Goal: Task Accomplishment & Management: Manage account settings

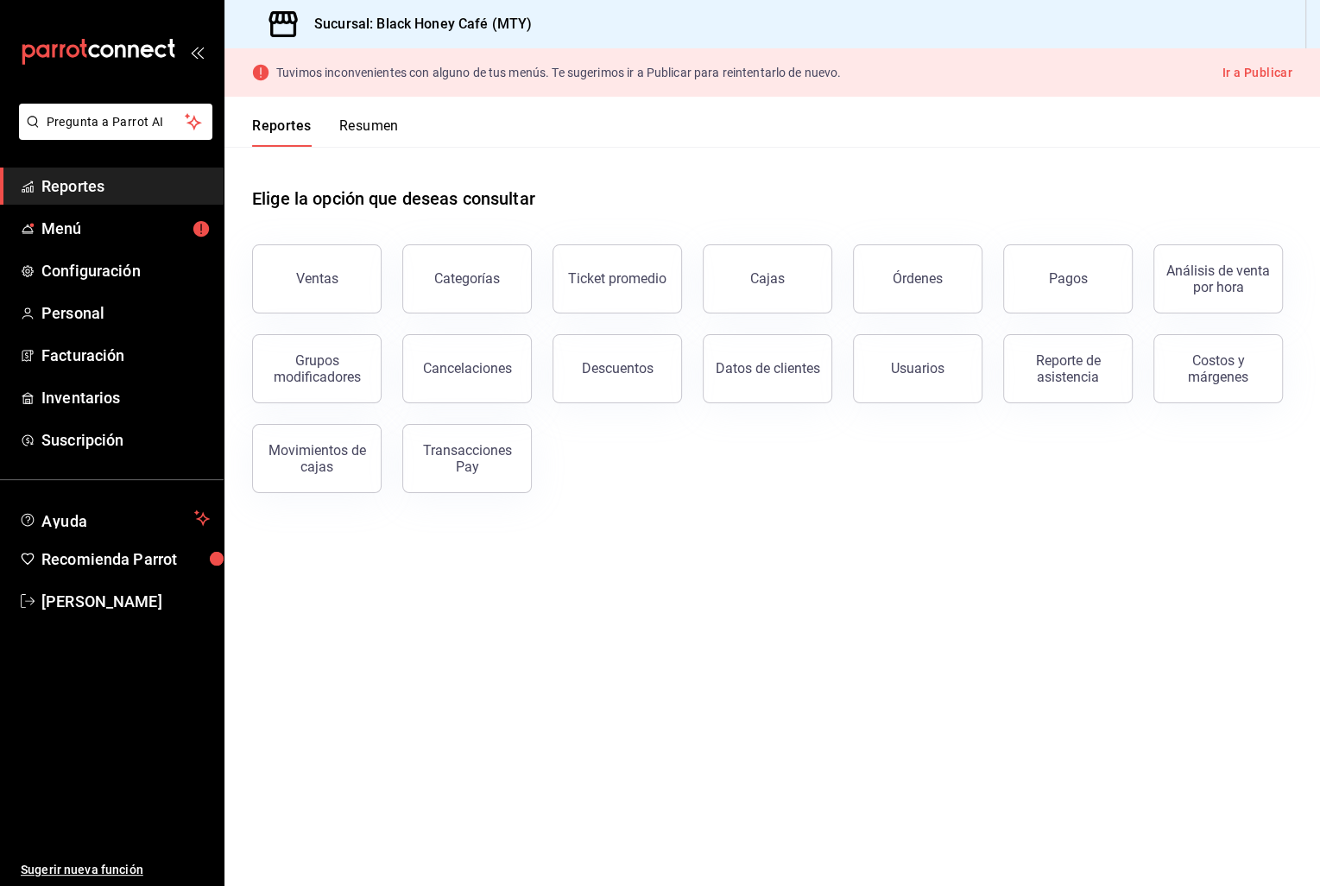
click at [1257, 68] on button "Ir a Publicar" at bounding box center [1257, 73] width 70 height 22
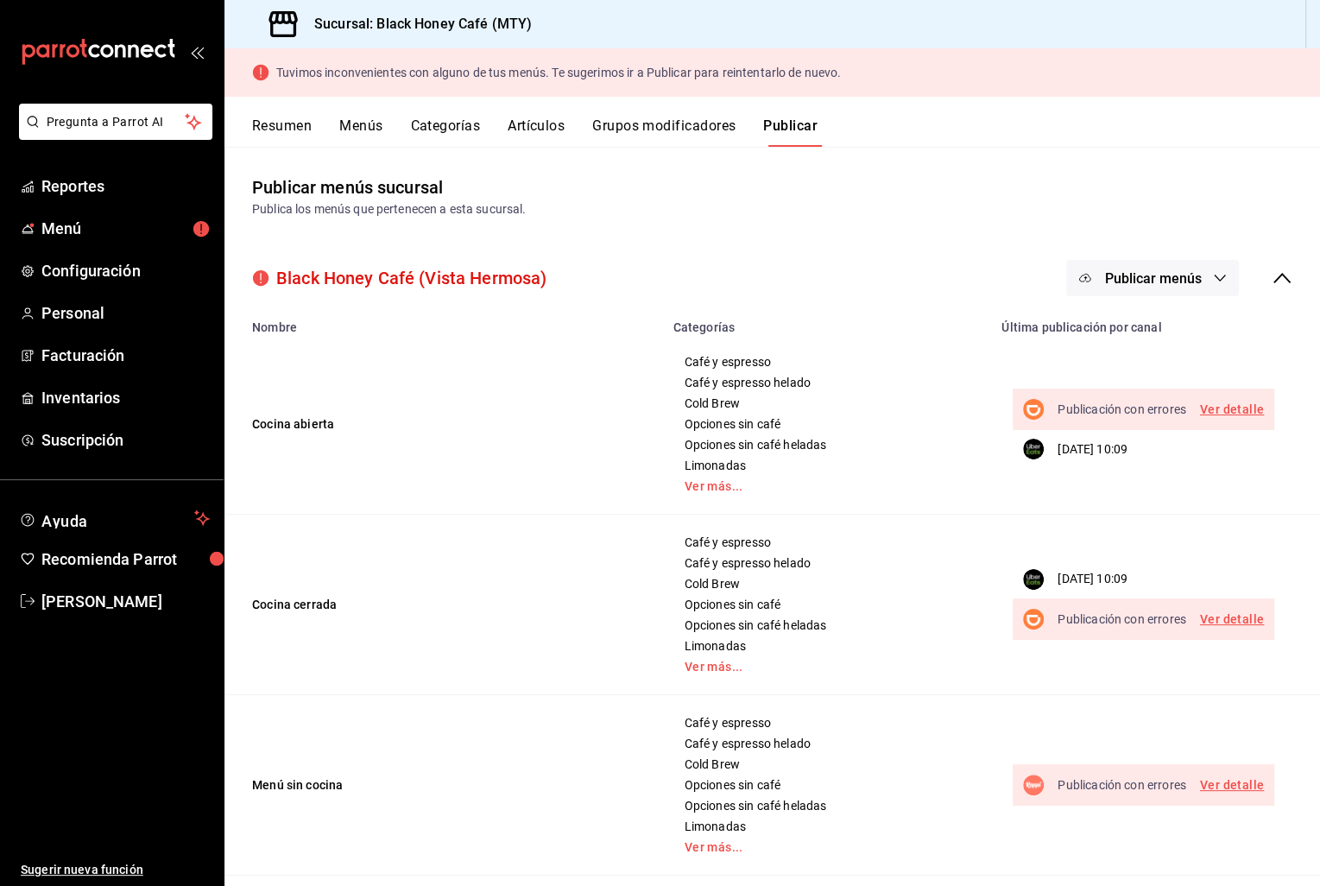
click at [1247, 407] on link "Ver detalle" at bounding box center [1232, 410] width 64 height 22
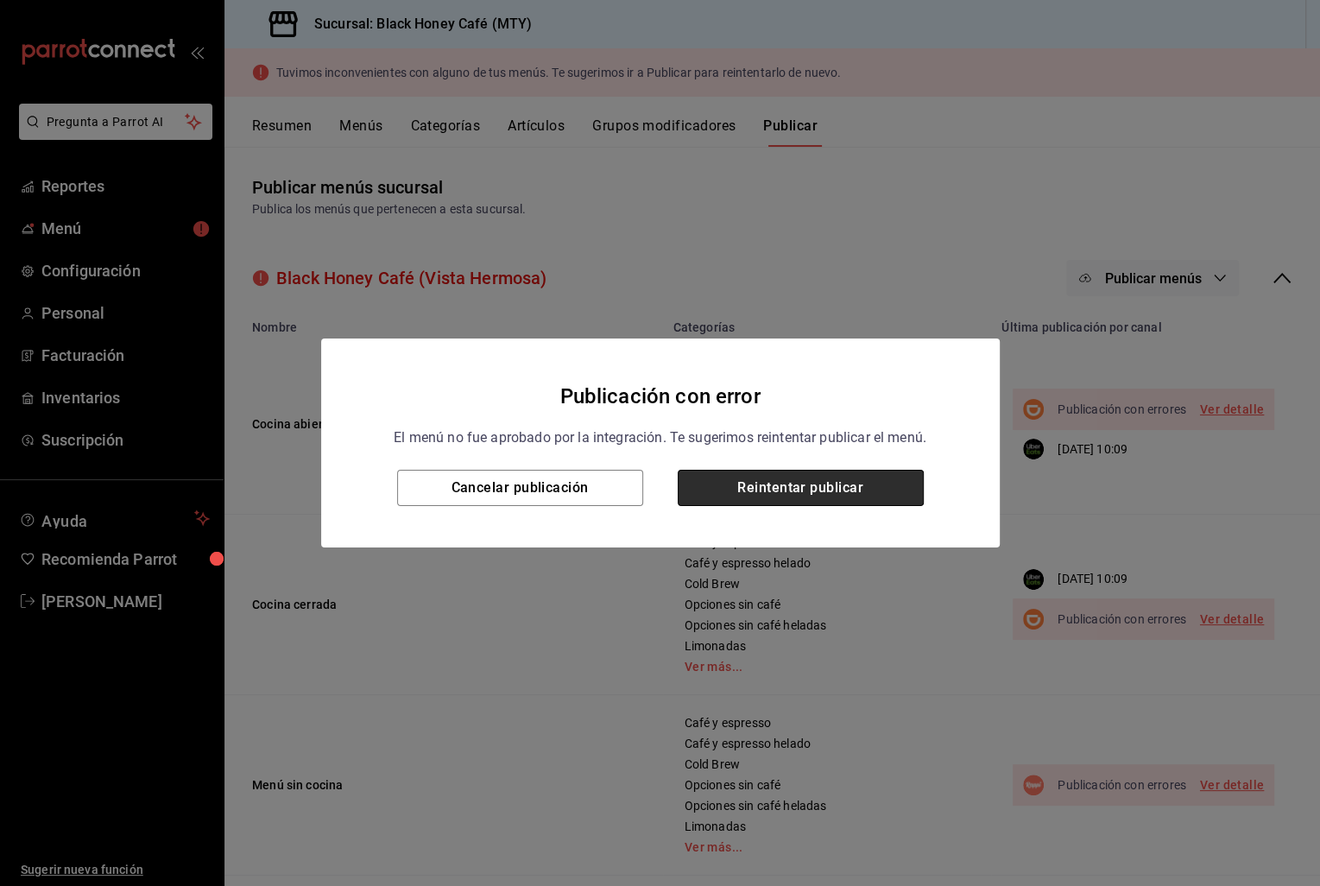
click at [760, 494] on button "Reintentar publicar" at bounding box center [801, 488] width 246 height 36
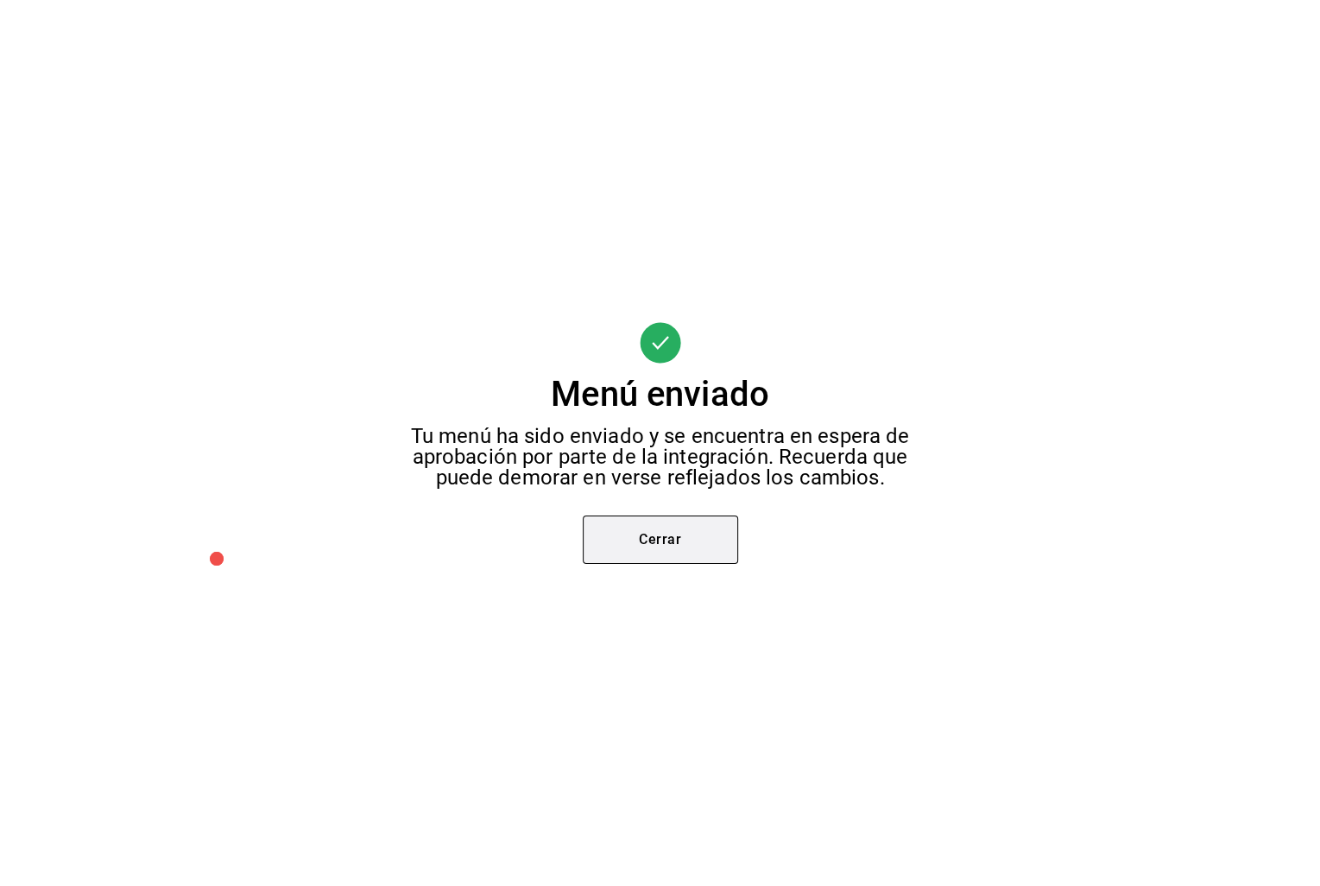
click at [662, 540] on button "Cerrar" at bounding box center [660, 539] width 155 height 48
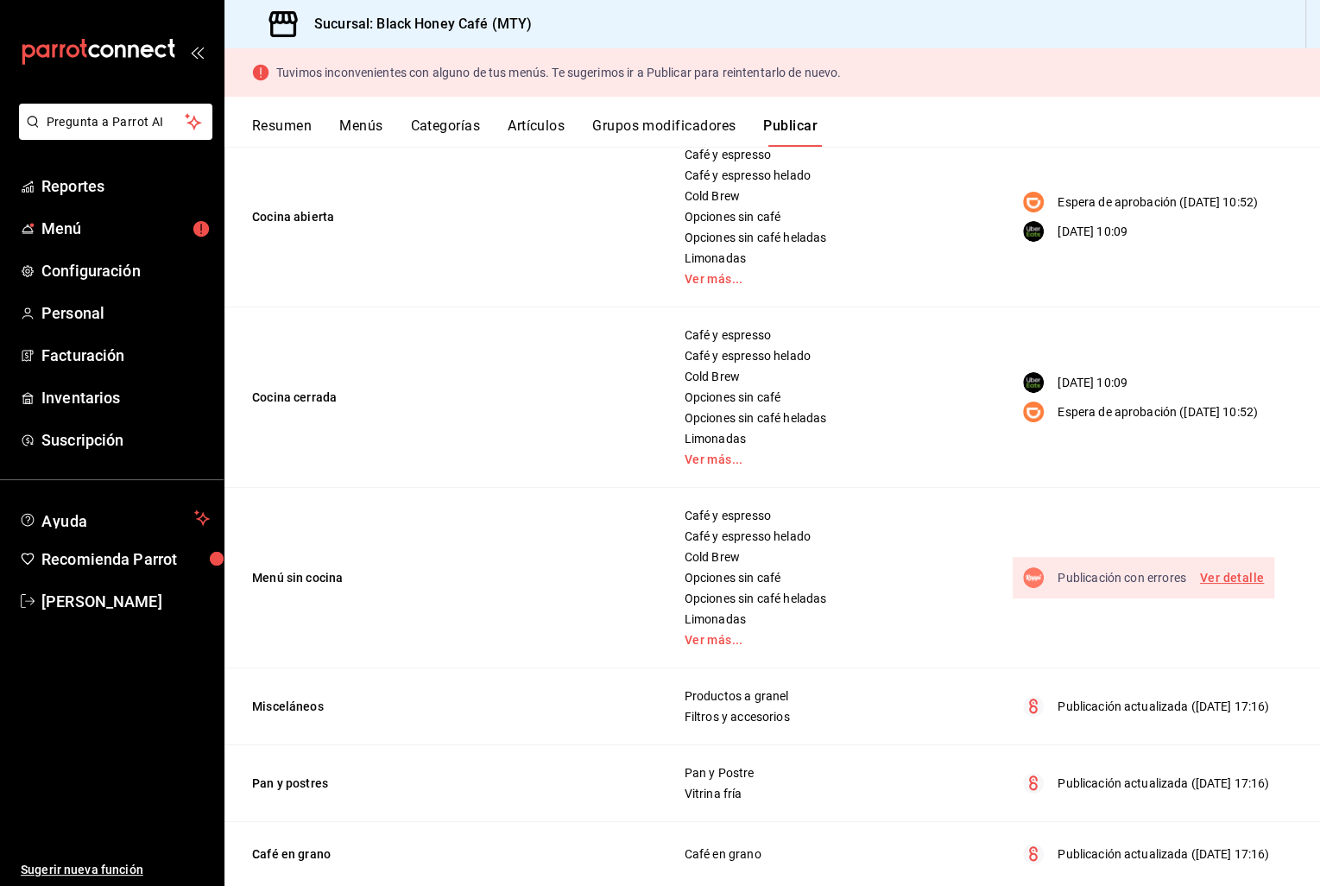
scroll to position [208, 0]
click at [1220, 578] on link "Ver detalle" at bounding box center [1232, 577] width 64 height 22
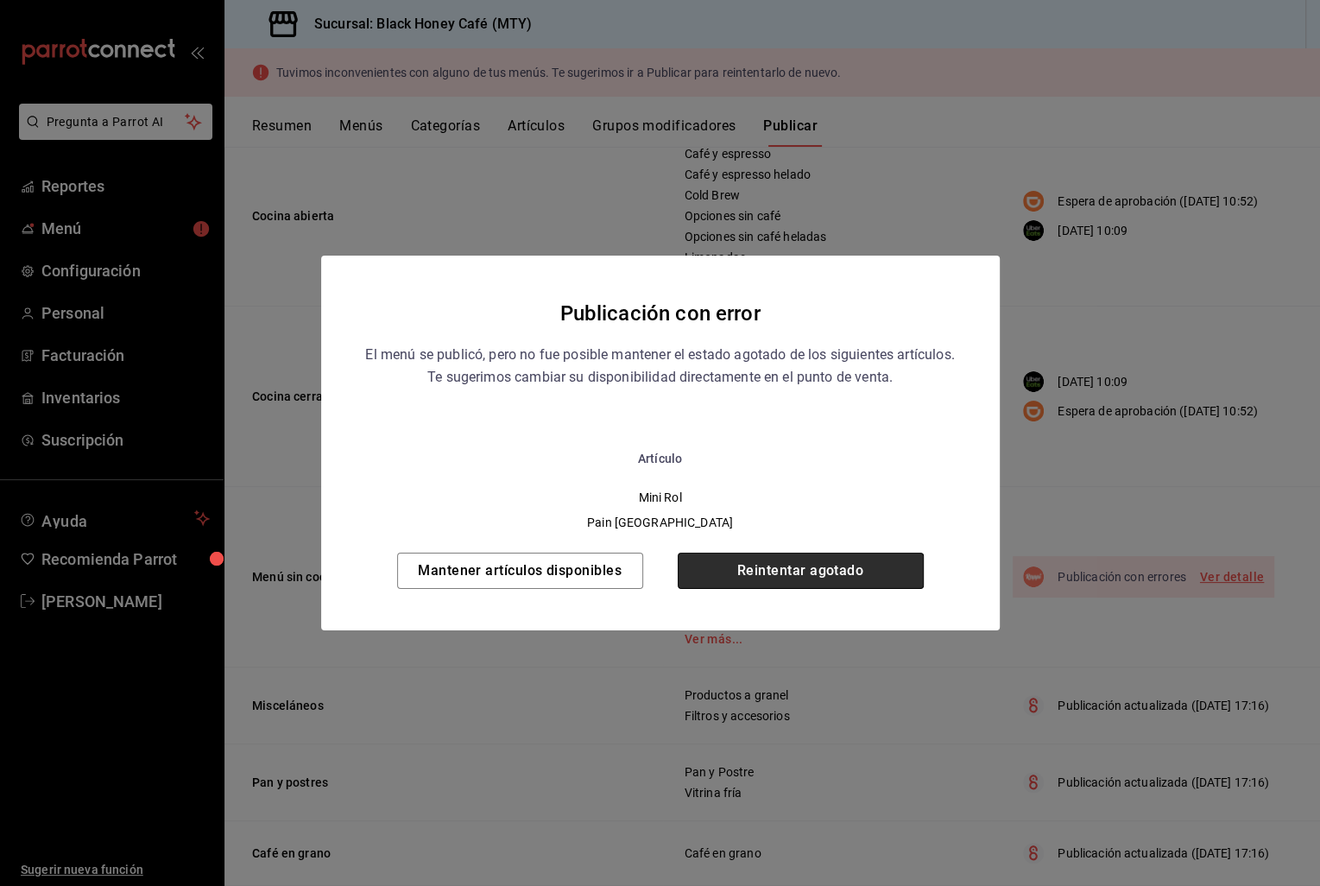
click at [818, 581] on button "Reintentar agotado" at bounding box center [801, 570] width 246 height 36
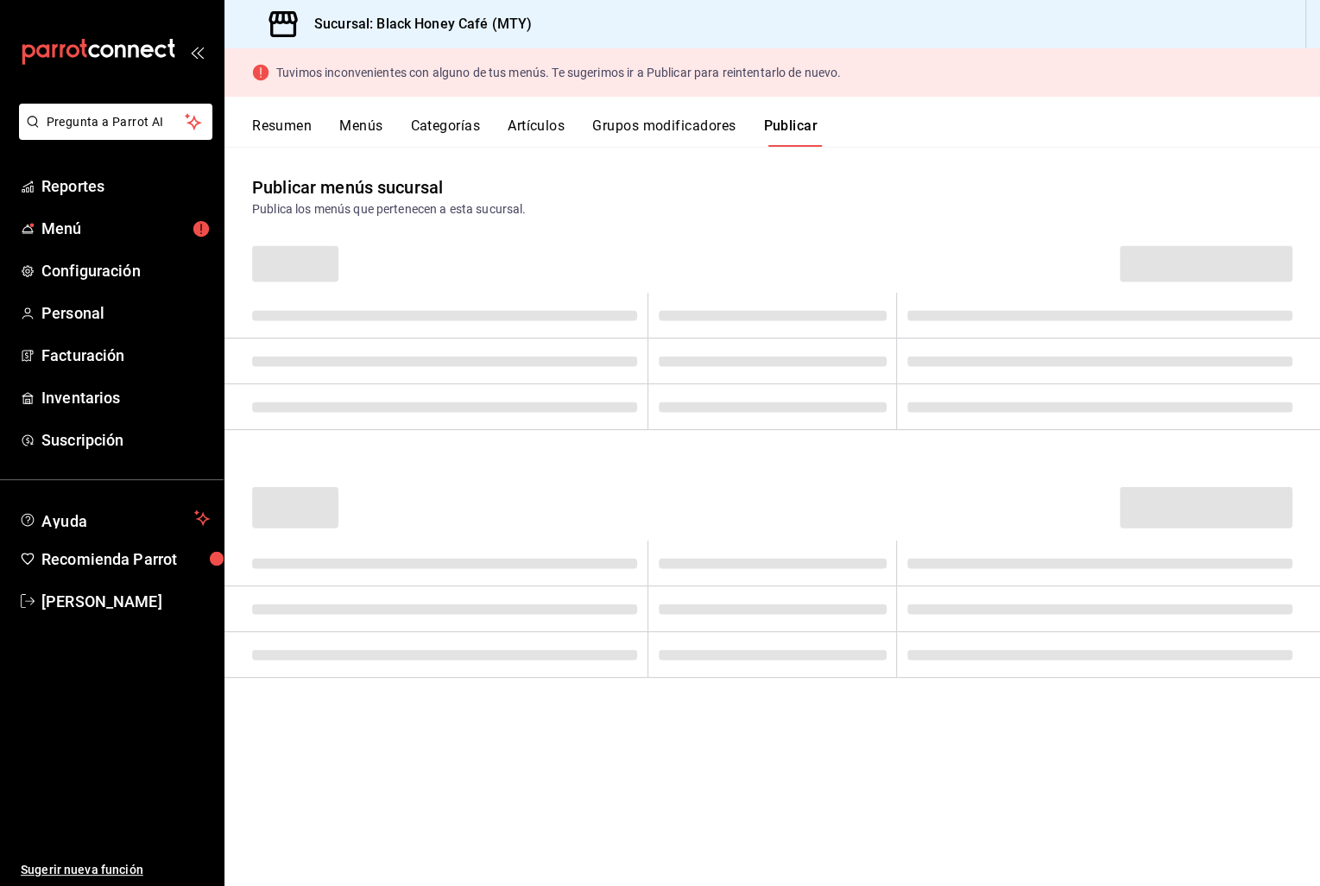
scroll to position [0, 0]
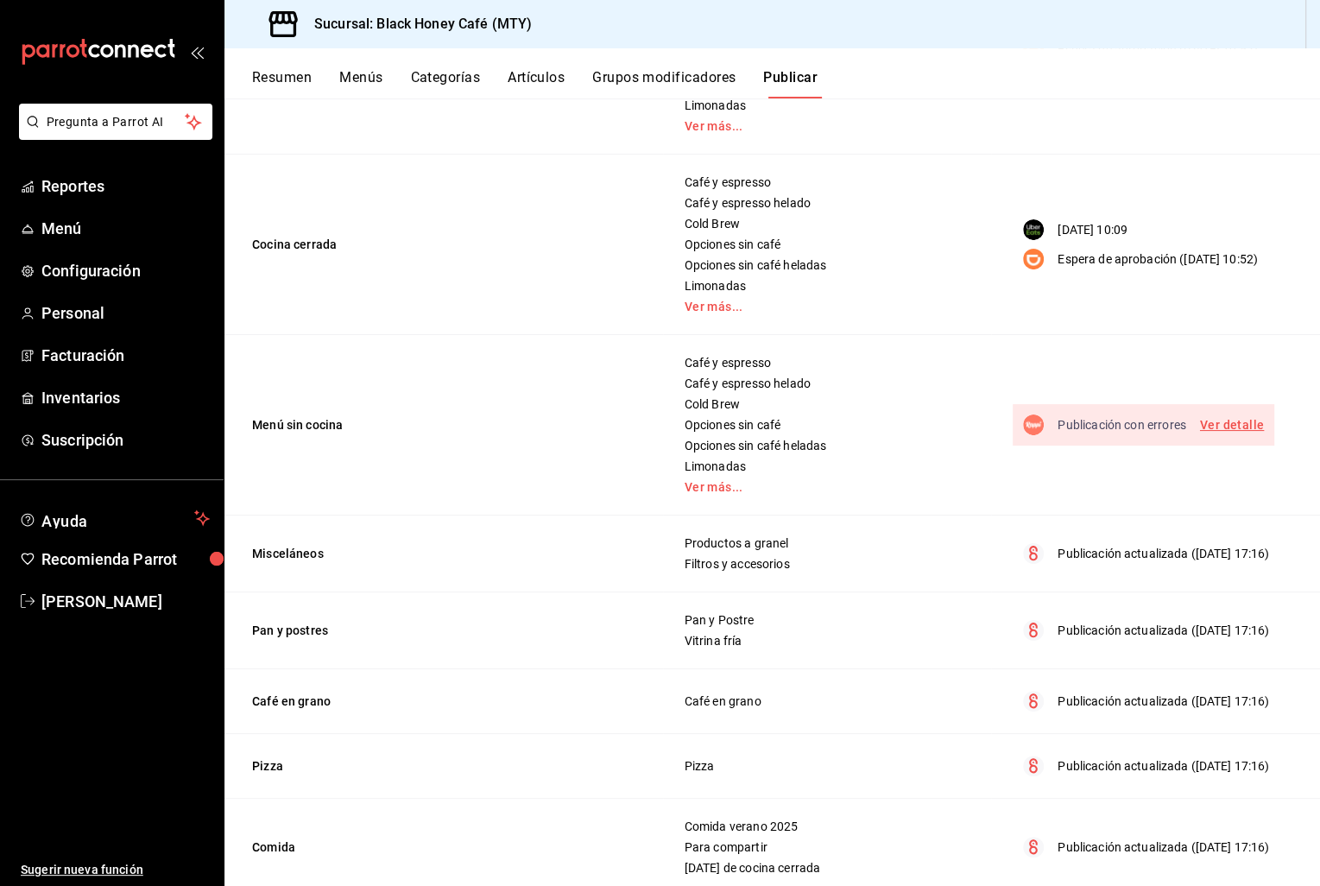
click at [1214, 424] on link "Ver detalle" at bounding box center [1232, 425] width 64 height 22
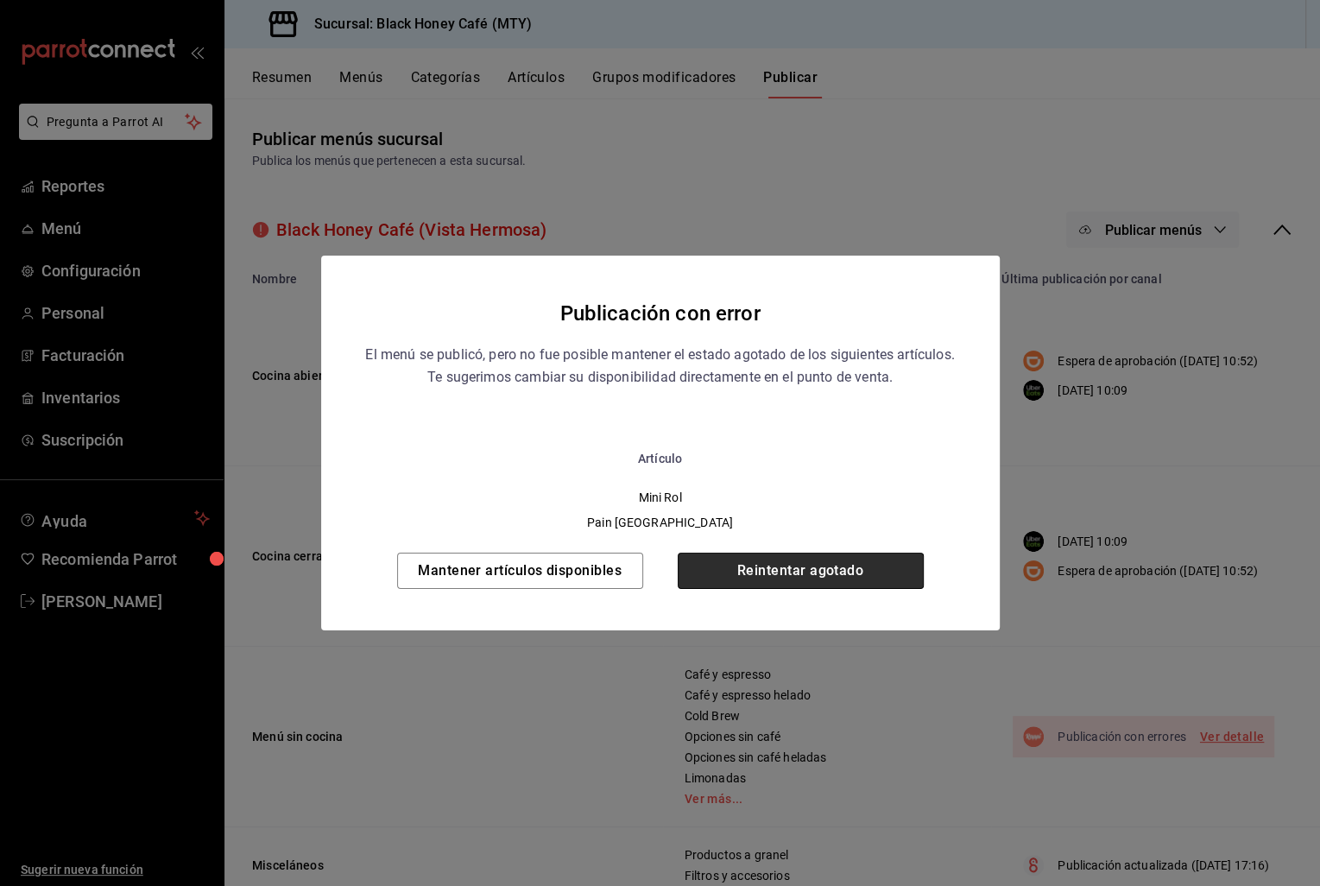
click at [757, 576] on button "Reintentar agotado" at bounding box center [801, 570] width 246 height 36
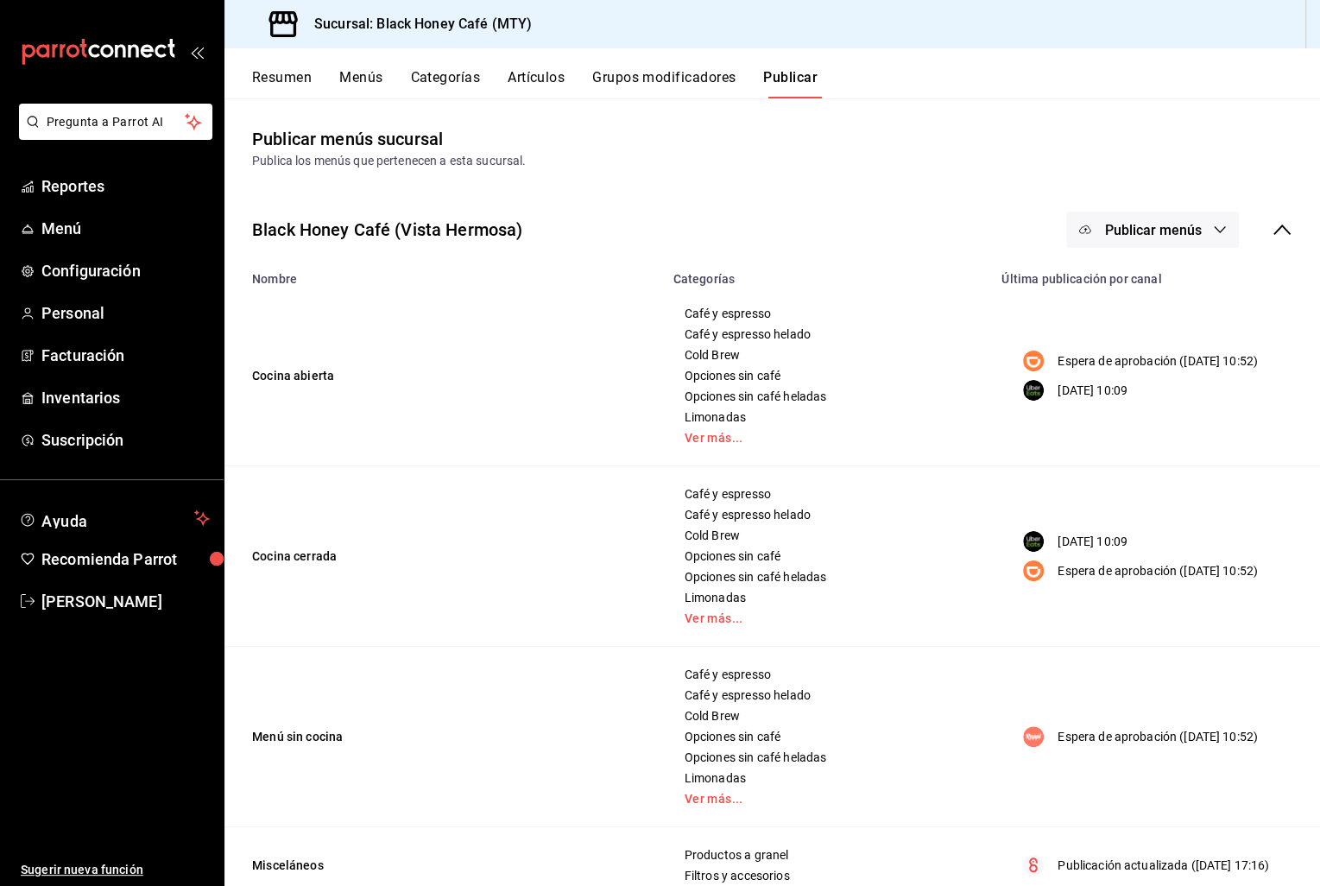
click at [275, 84] on button "Resumen" at bounding box center [282, 83] width 60 height 29
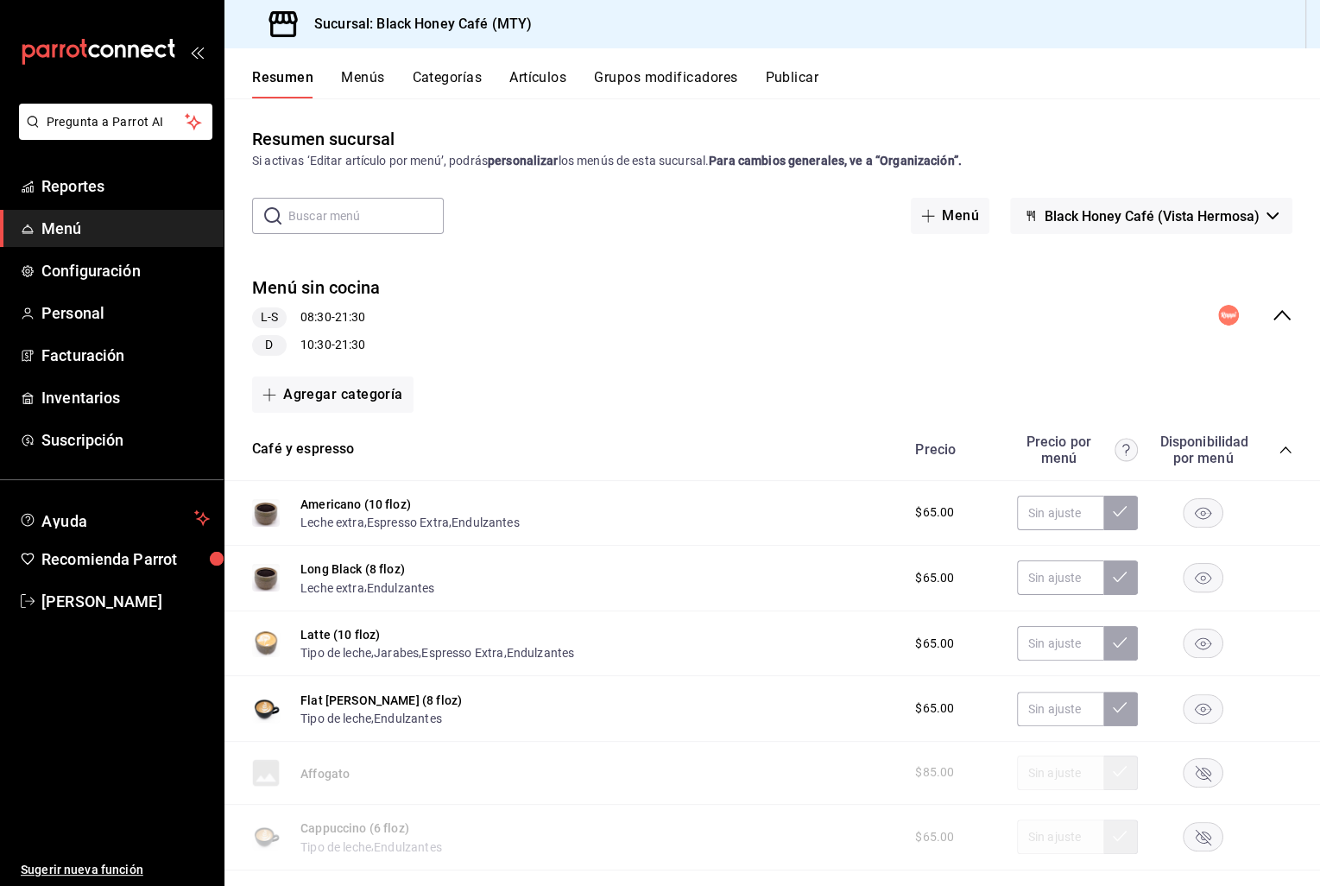
click at [817, 363] on div "Menú sin cocina L-S 08:30 - 21:30 D 10:30 - 21:30" at bounding box center [771, 316] width 1095 height 108
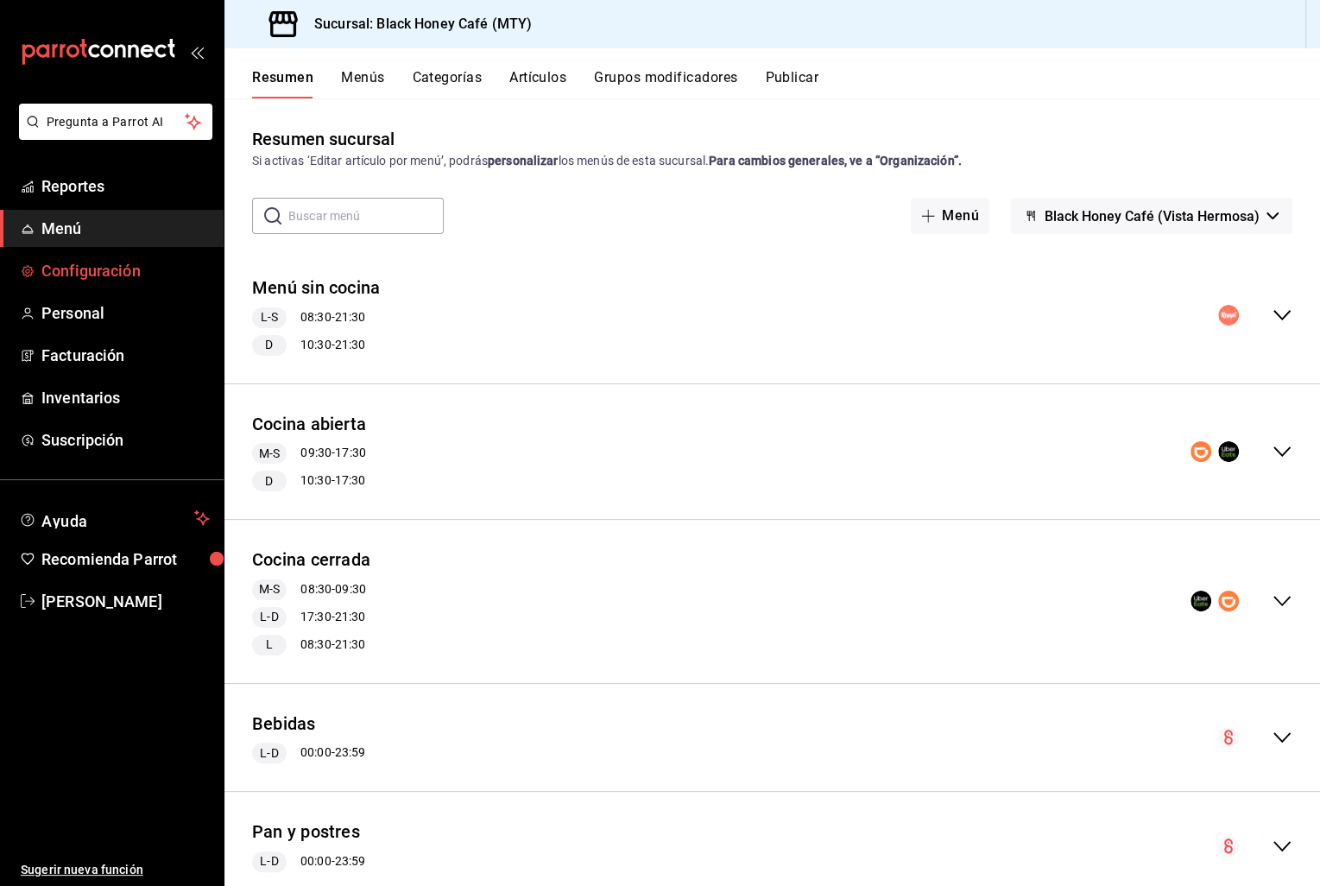
click at [122, 281] on span "Configuración" at bounding box center [125, 270] width 168 height 23
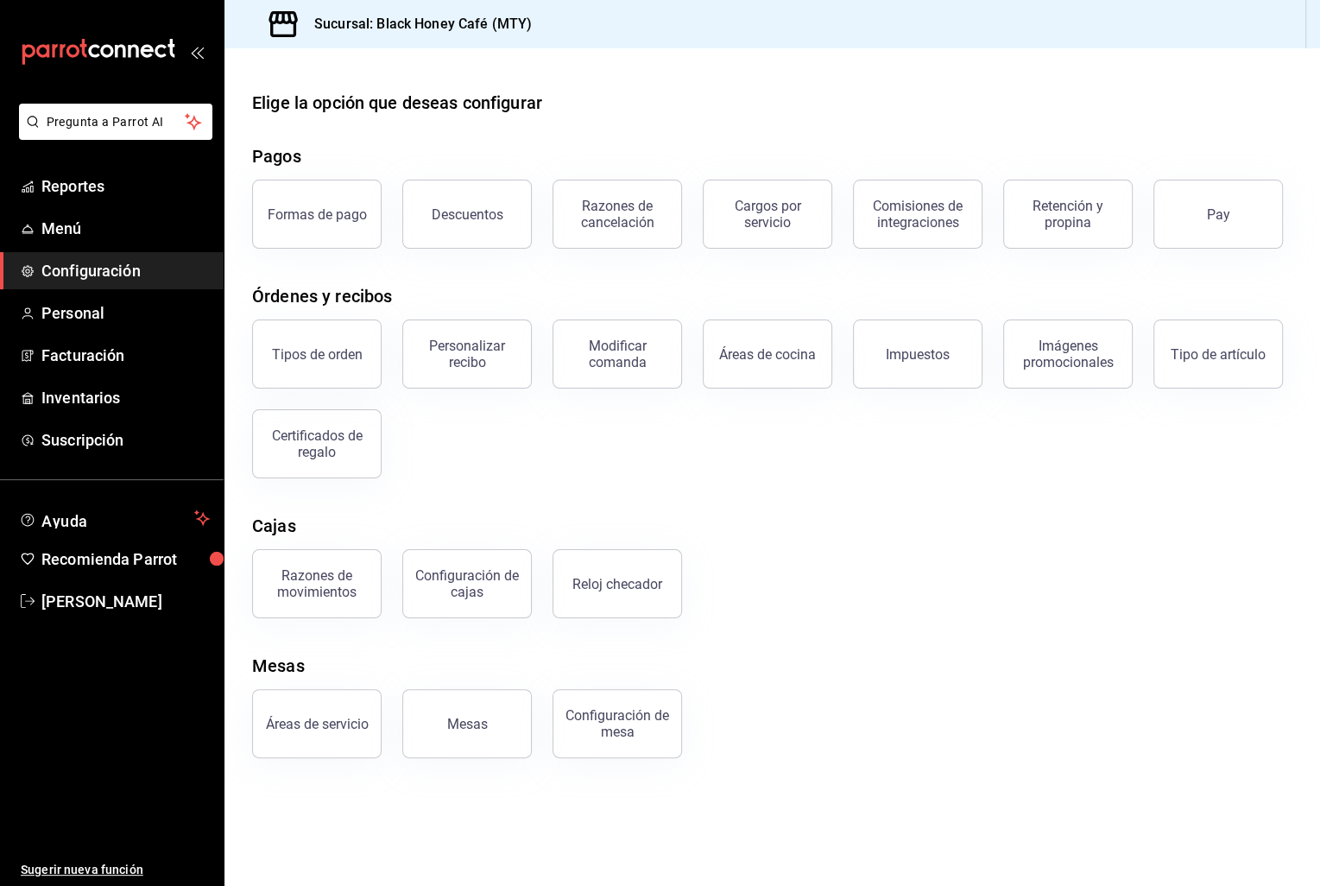
click at [490, 590] on div "Configuración de cajas" at bounding box center [466, 583] width 107 height 33
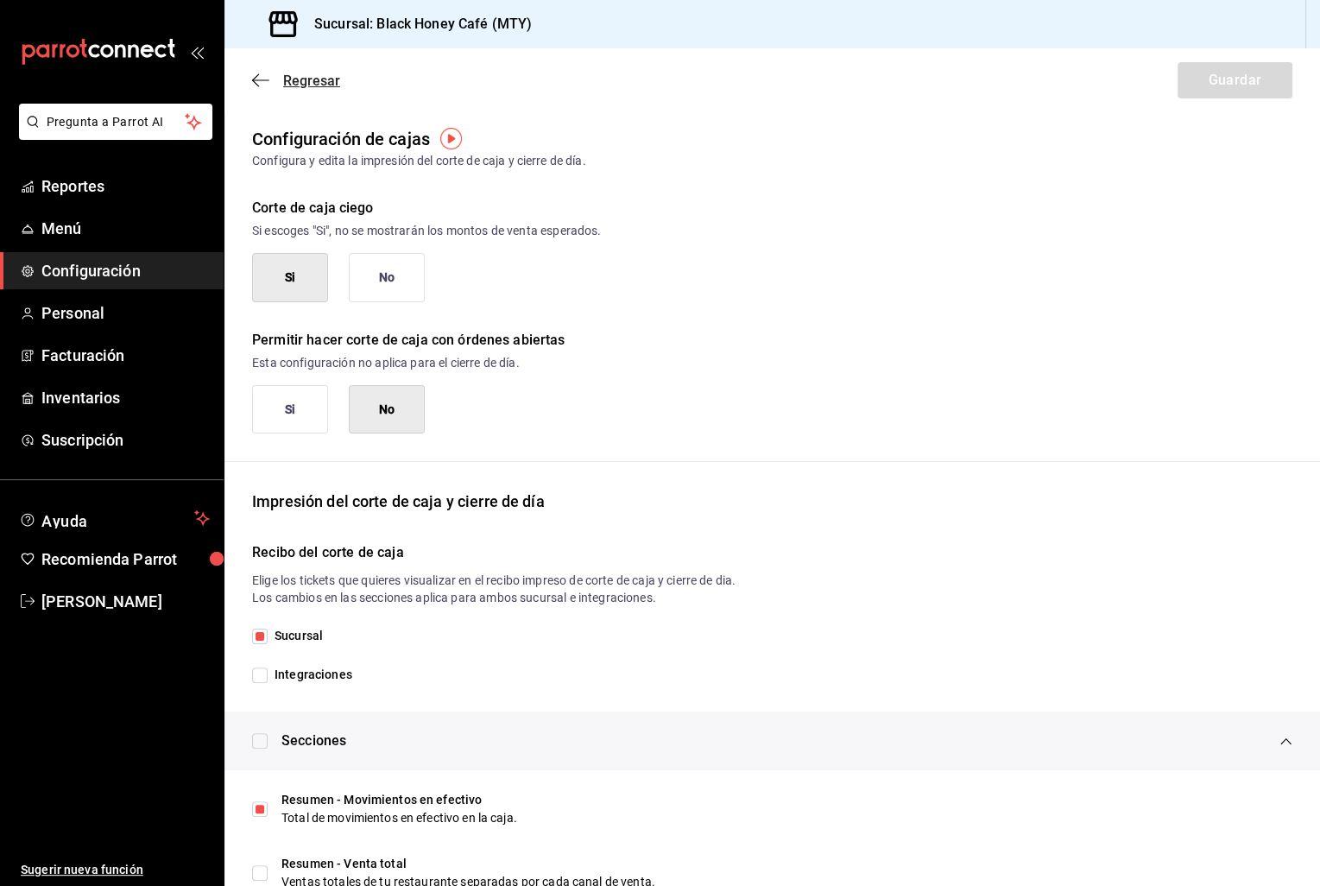
click at [277, 83] on span "Regresar" at bounding box center [296, 81] width 88 height 16
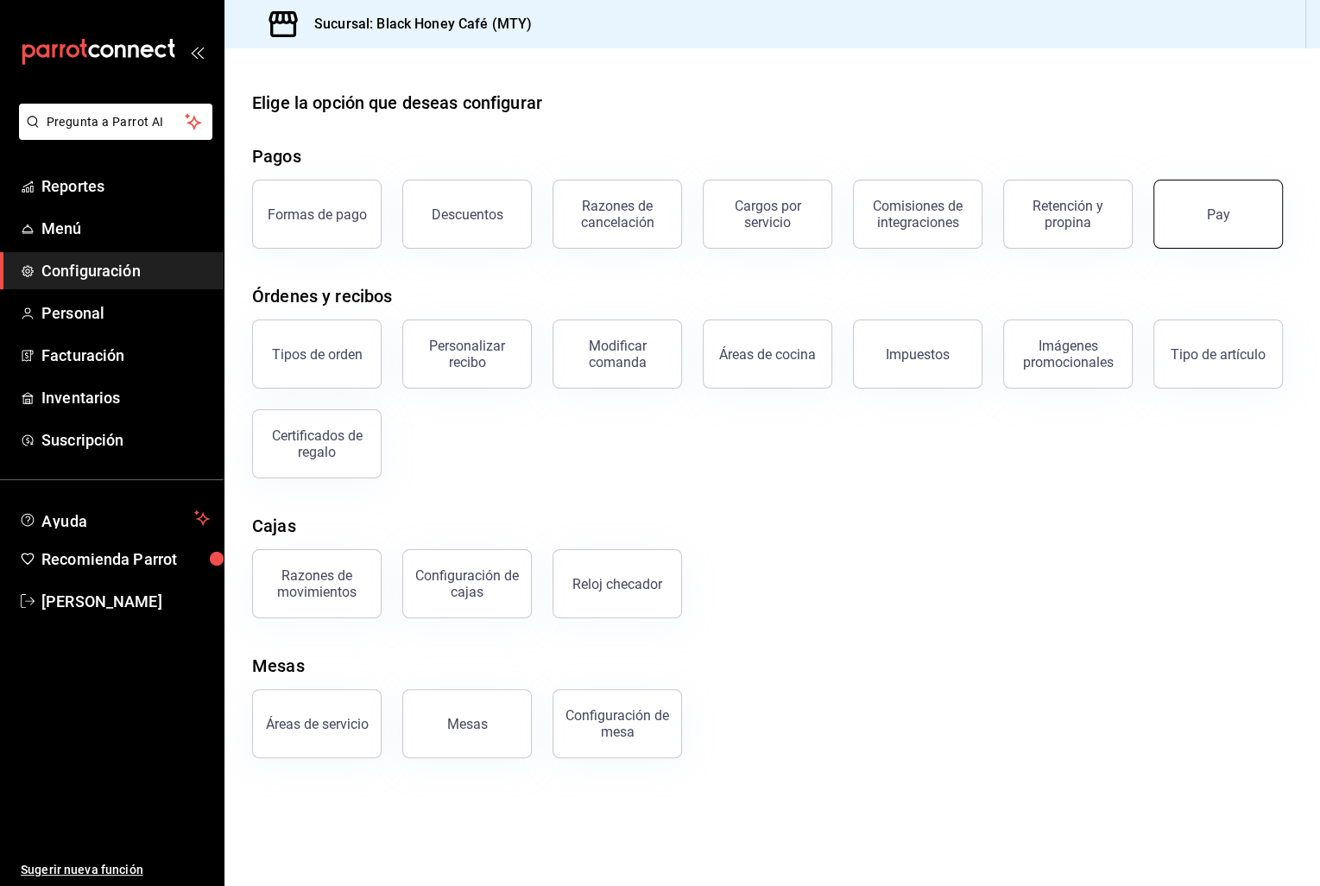
click at [1215, 205] on button "Pay" at bounding box center [1217, 214] width 129 height 69
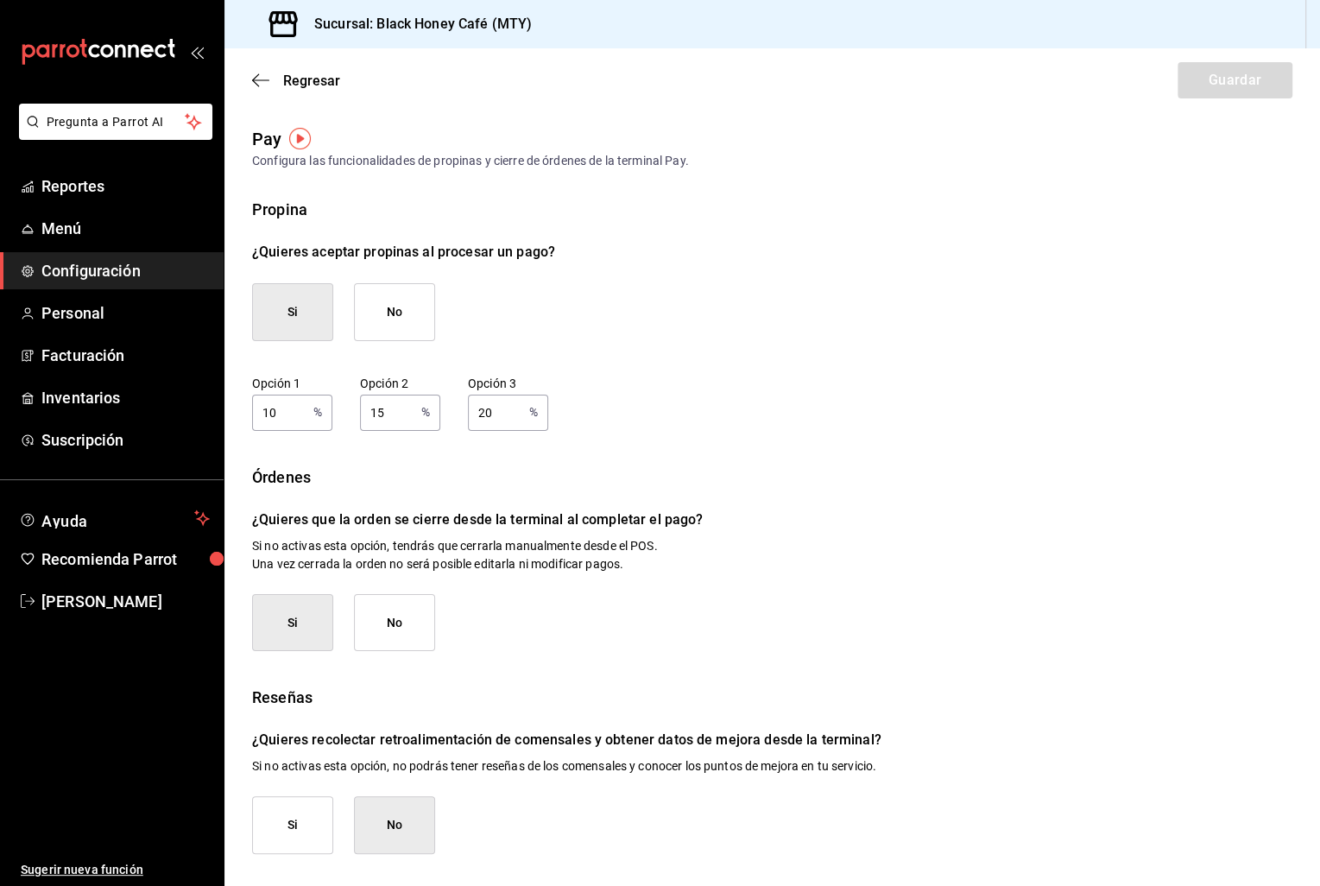
click at [395, 615] on button "No" at bounding box center [394, 623] width 81 height 58
click at [1233, 89] on button "Guardar" at bounding box center [1234, 80] width 115 height 36
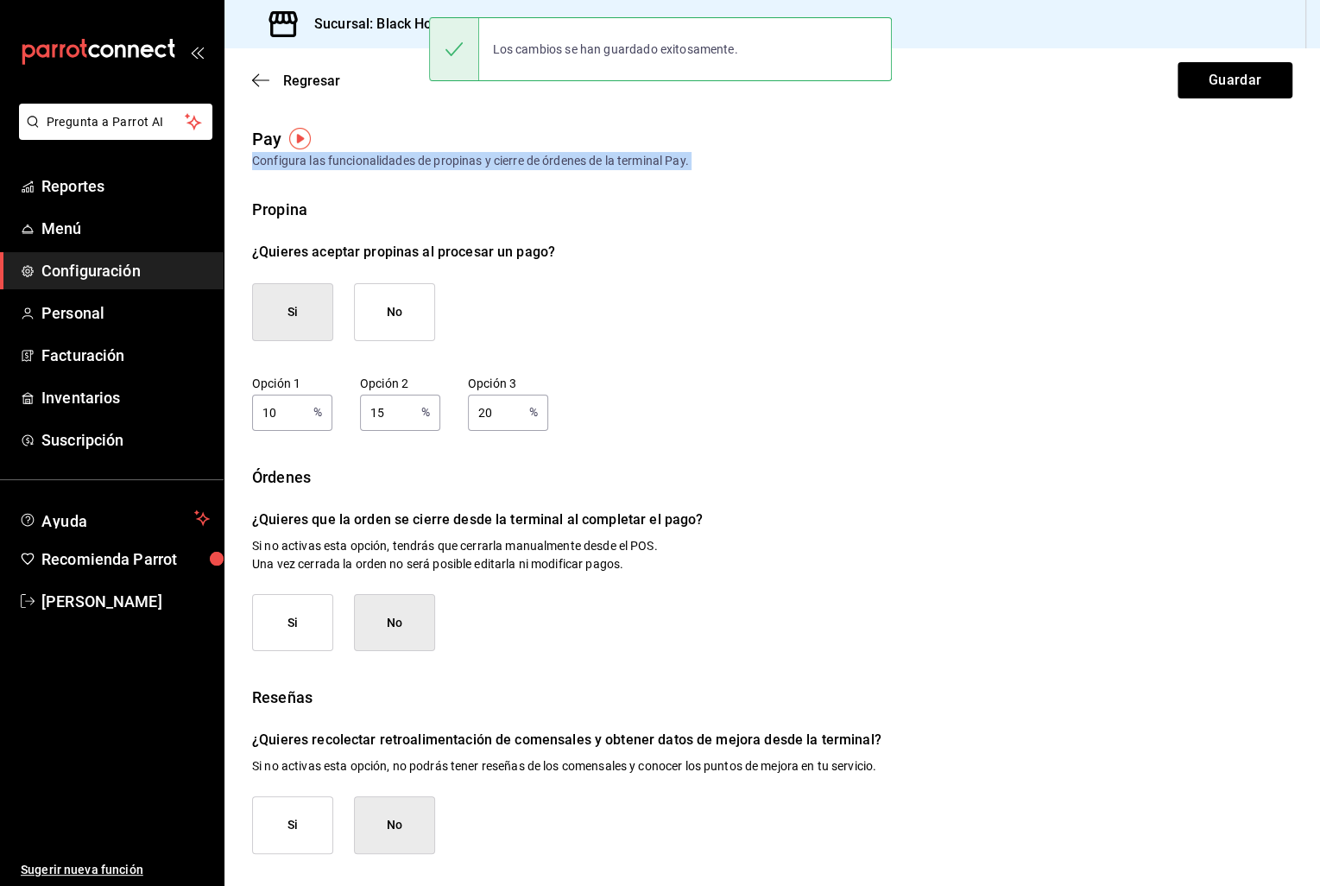
drag, startPoint x: 632, startPoint y: 170, endPoint x: 407, endPoint y: 143, distance: 226.0
click at [407, 143] on div "Pay Configura las funcionalidades de propinas y cierre de órdenes de la termina…" at bounding box center [771, 490] width 1095 height 728
click at [474, 159] on div "Configura las funcionalidades de propinas y cierre de órdenes de la terminal Pa…" at bounding box center [772, 161] width 1040 height 18
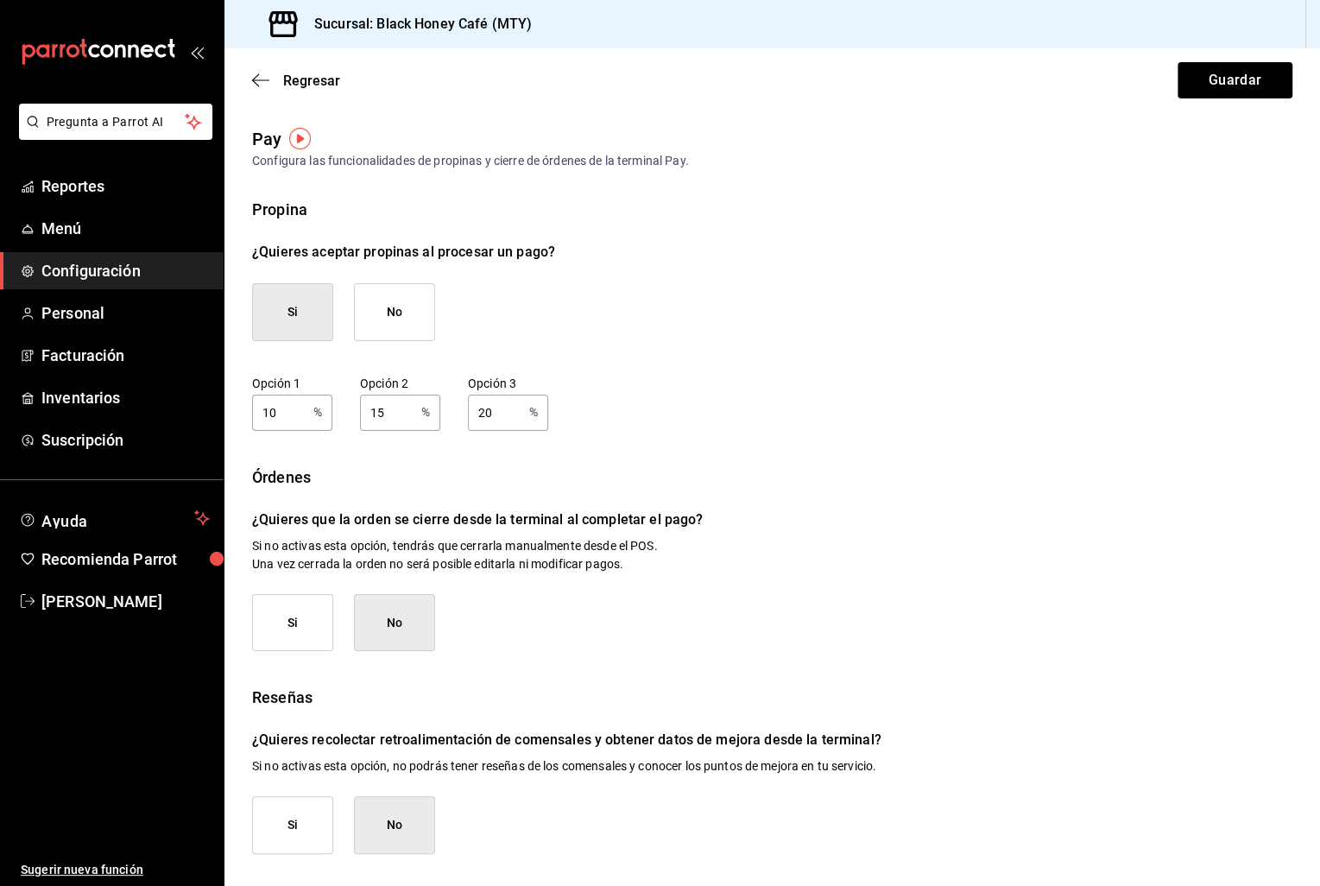
click at [441, 163] on div "Configura las funcionalidades de propinas y cierre de órdenes de la terminal Pa…" at bounding box center [772, 161] width 1040 height 18
click at [259, 76] on icon "button" at bounding box center [260, 81] width 17 height 16
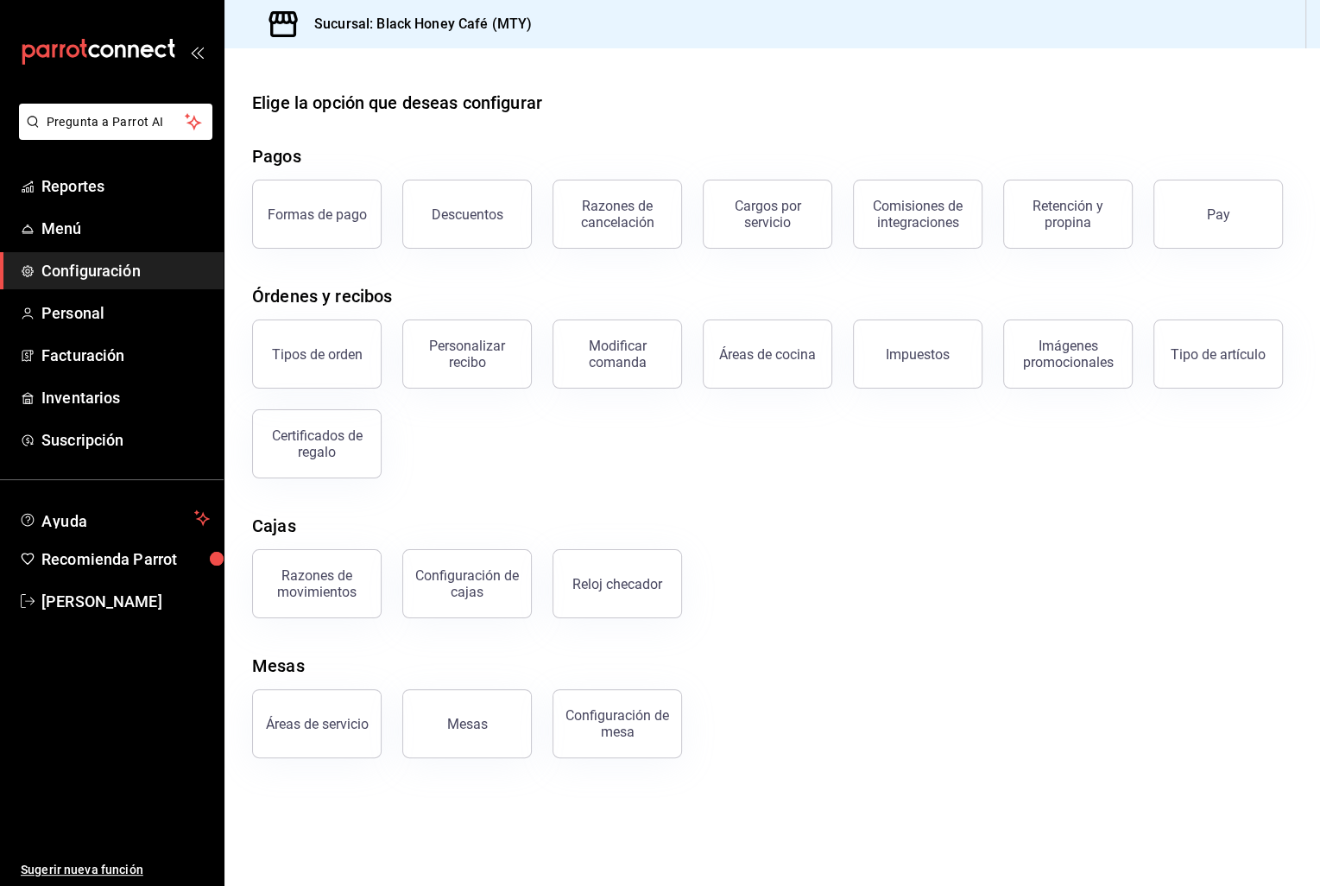
click at [584, 474] on div "Tipos de orden Personalizar recibo Modificar comanda Áreas de cocina Impuestos …" at bounding box center [761, 389] width 1061 height 180
click at [495, 451] on div "Tipos de orden Personalizar recibo Modificar comanda Áreas de cocina Impuestos …" at bounding box center [761, 389] width 1061 height 180
click at [1177, 205] on button "Pay" at bounding box center [1217, 214] width 129 height 69
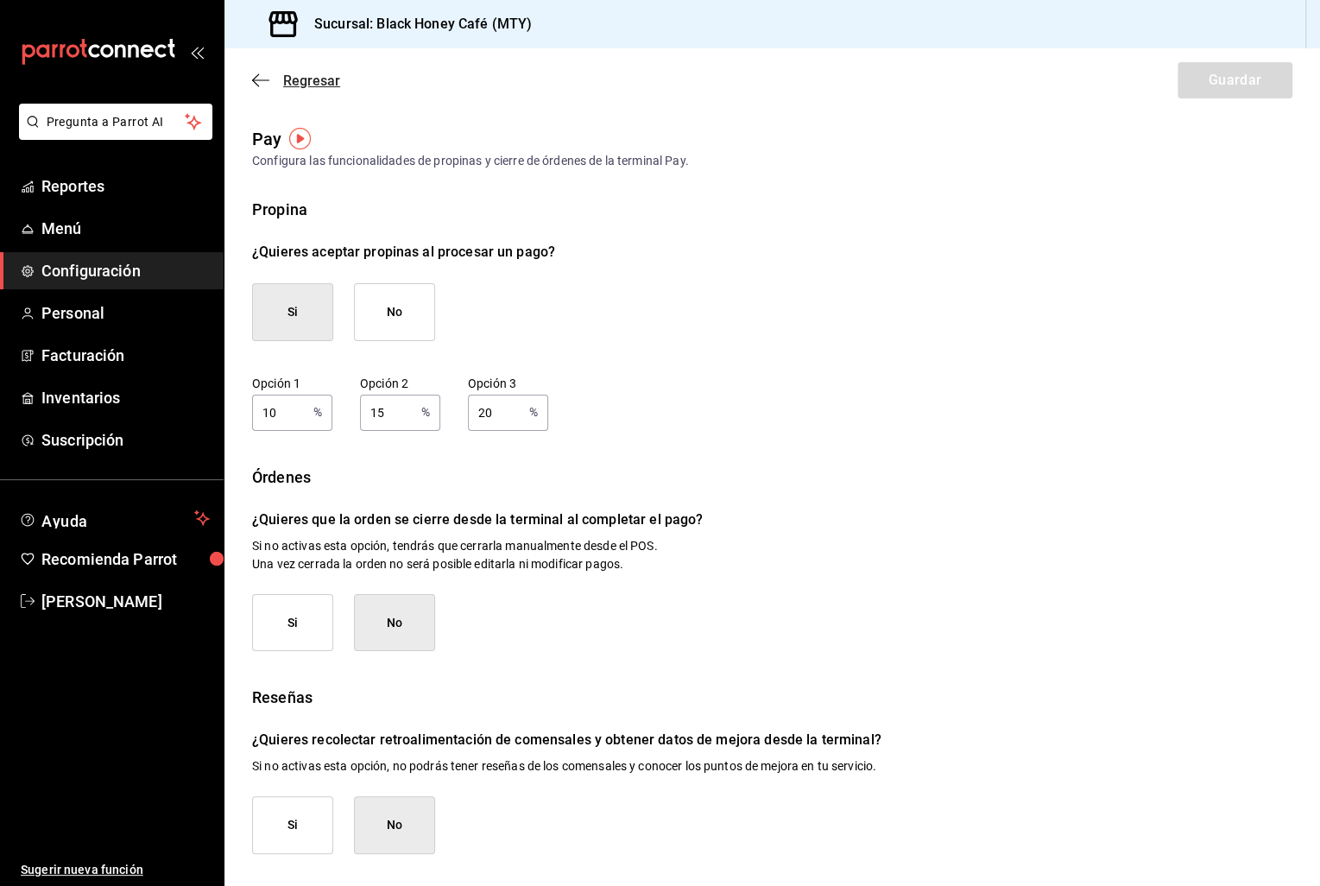
click at [256, 80] on icon "button" at bounding box center [260, 79] width 17 height 1
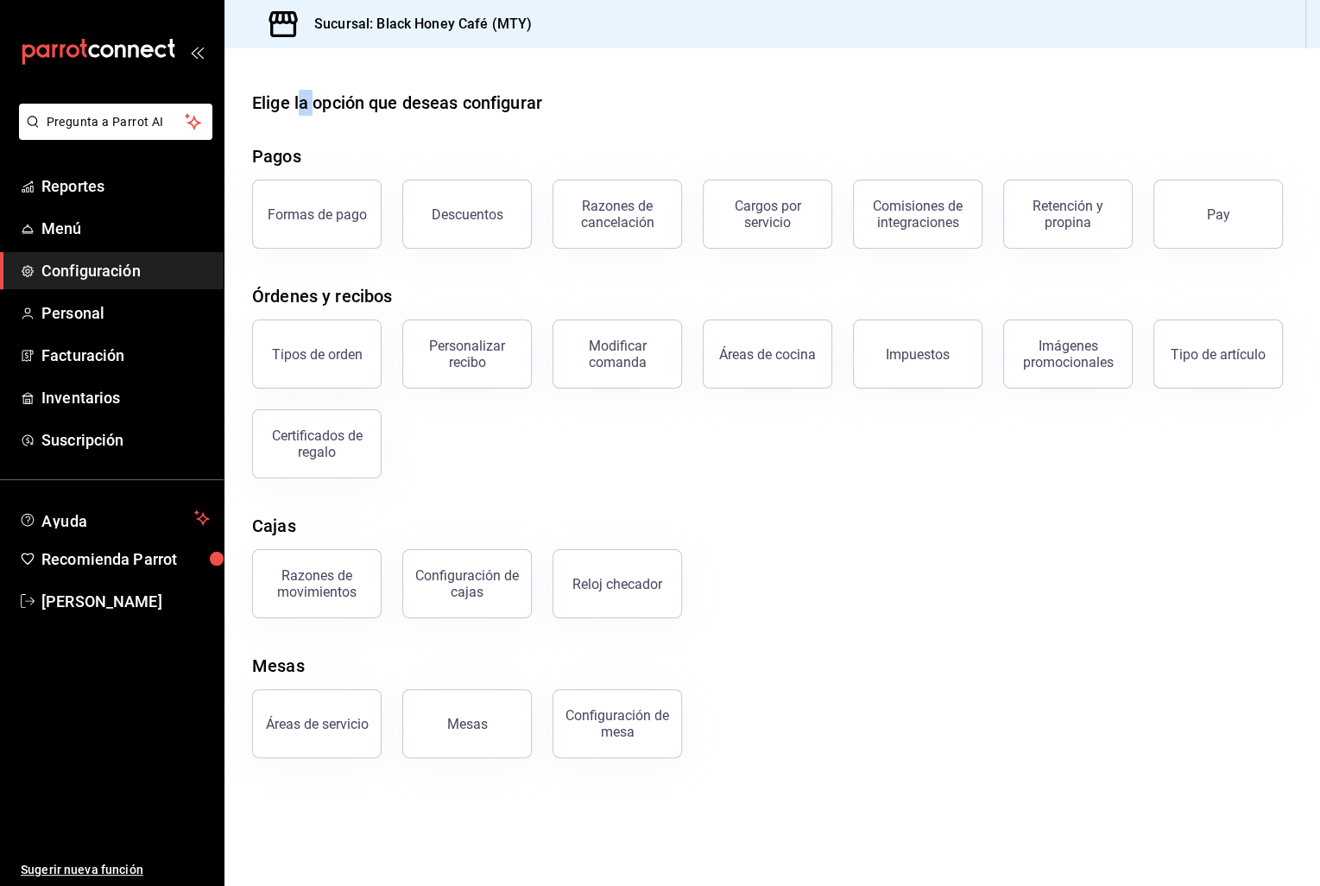
drag, startPoint x: 302, startPoint y: 110, endPoint x: 324, endPoint y: 110, distance: 21.6
click at [320, 110] on div "Elige la opción que deseas configurar" at bounding box center [397, 103] width 290 height 26
click at [81, 237] on span "Menú" at bounding box center [125, 228] width 168 height 23
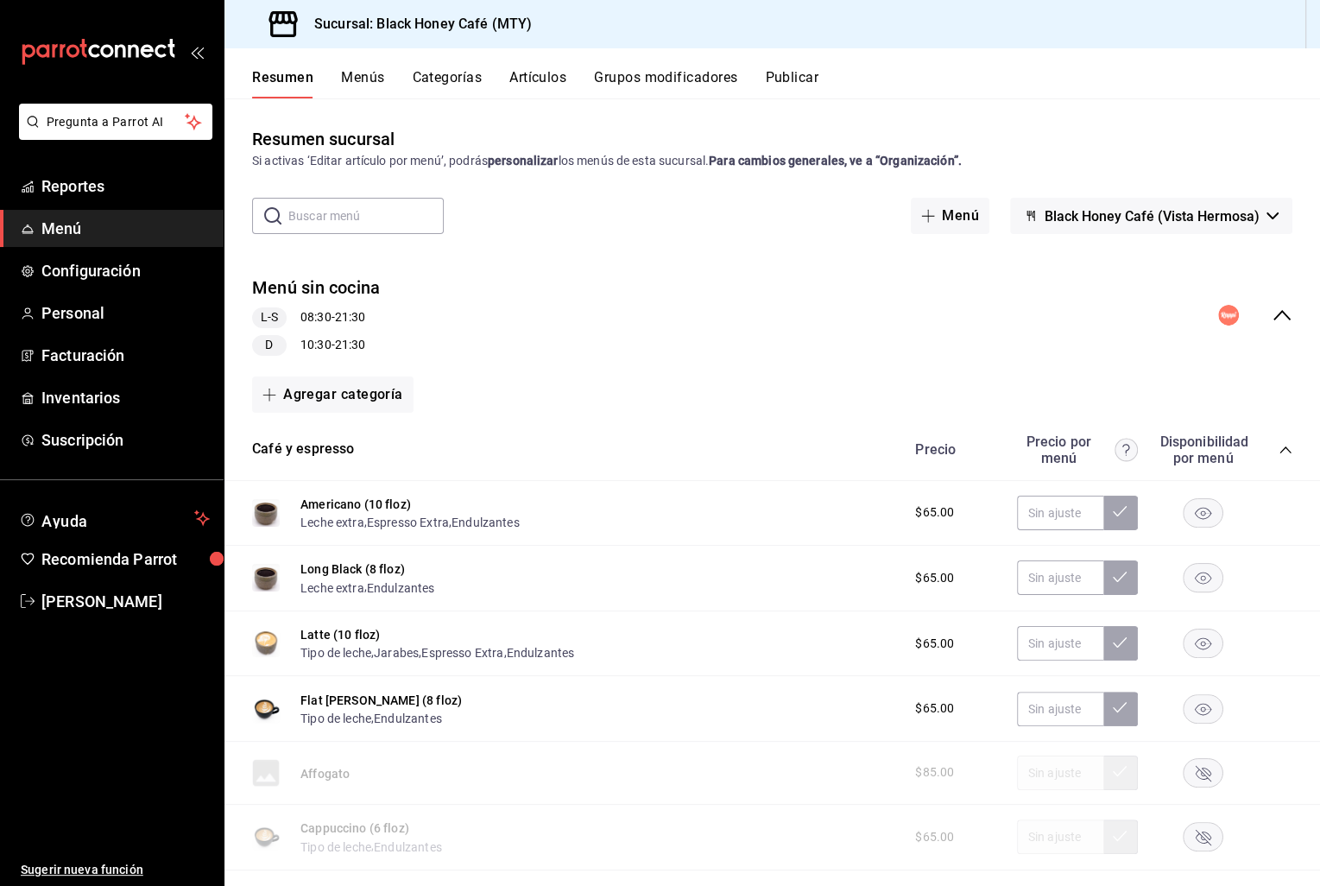
click at [813, 66] on div "Resumen Menús Categorías Artículos Grupos modificadores Publicar" at bounding box center [771, 73] width 1095 height 50
click at [798, 71] on button "Publicar" at bounding box center [792, 83] width 54 height 29
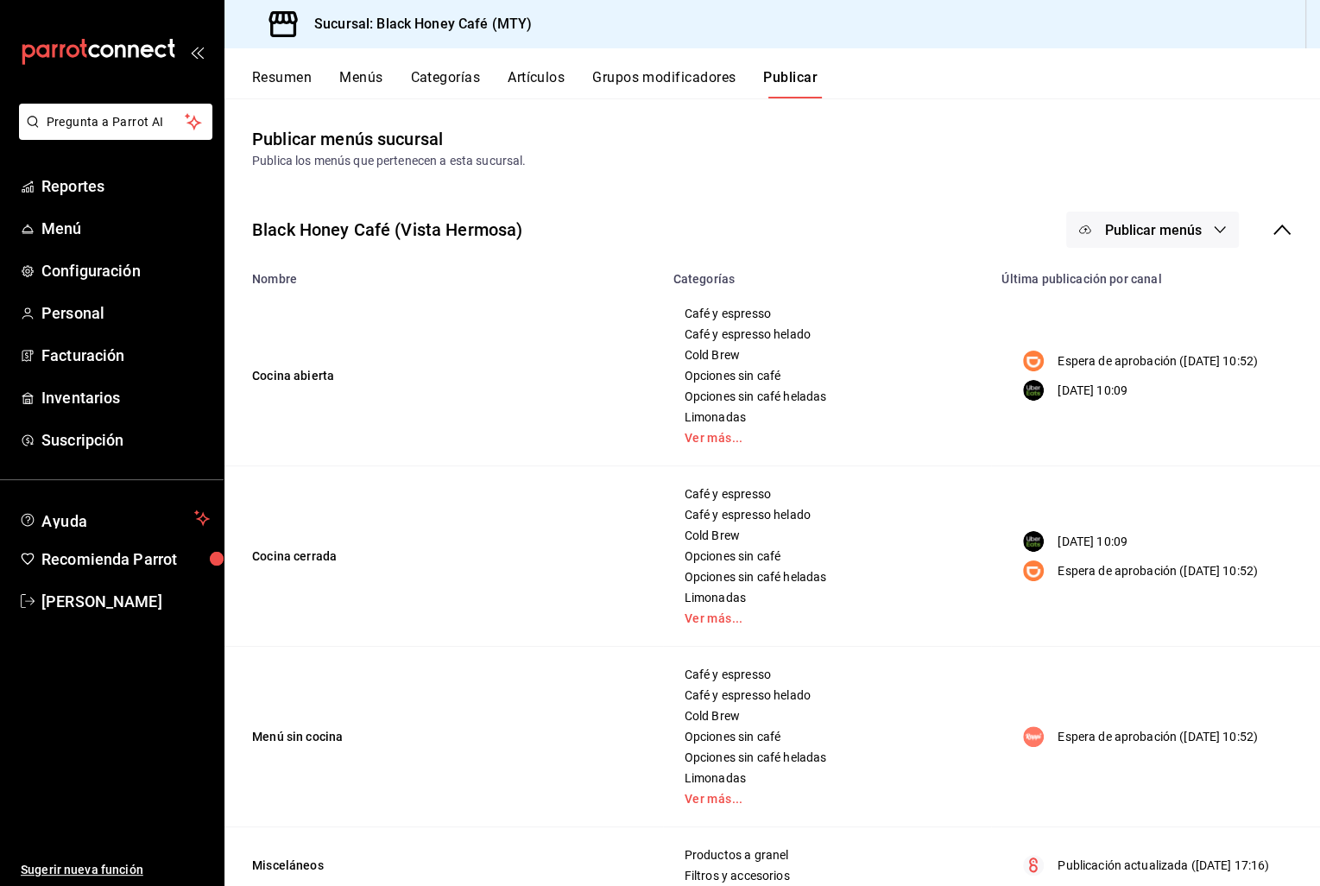
click at [700, 298] on td "Café y espresso Café y espresso helado Cold Brew Opciones sin café Opciones sin…" at bounding box center [827, 376] width 329 height 180
click at [656, 82] on button "Grupos modificadores" at bounding box center [663, 83] width 143 height 29
